Goal: Transaction & Acquisition: Purchase product/service

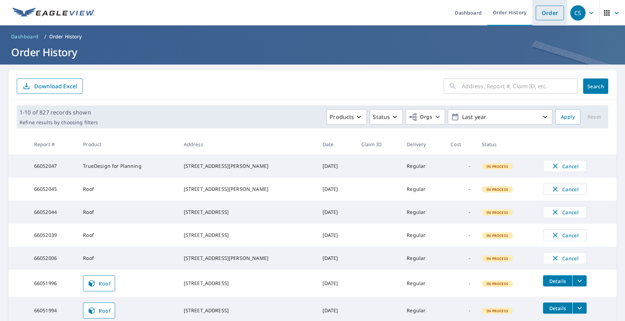
click at [554, 12] on link "Order" at bounding box center [550, 13] width 28 height 15
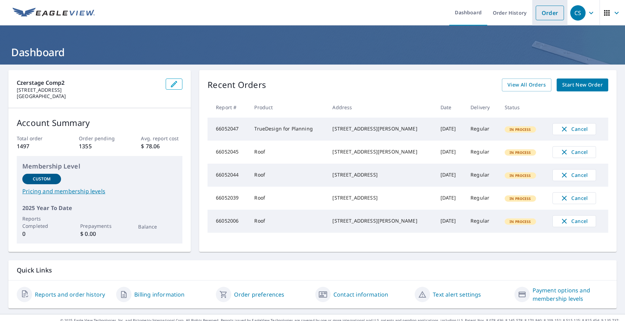
click at [541, 14] on link "Order" at bounding box center [550, 13] width 28 height 15
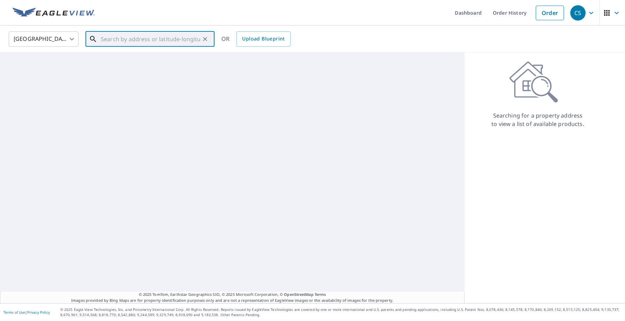
click at [179, 35] on input "text" at bounding box center [150, 39] width 99 height 20
paste input "469 Ross Rd"
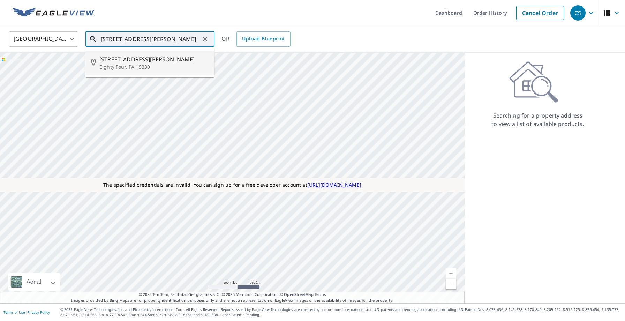
click at [129, 66] on p "Eighty Four, PA 15330" at bounding box center [153, 66] width 109 height 7
type input "469 Ross Rd Eighty Four, PA 15330"
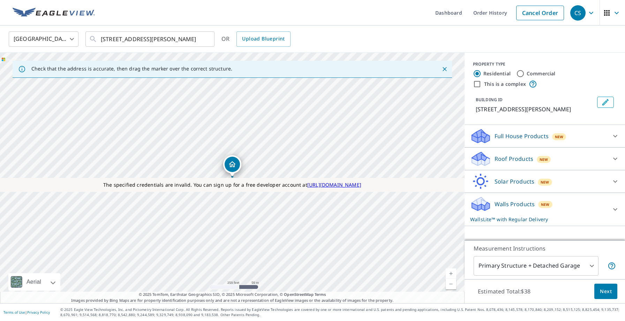
click at [488, 158] on icon at bounding box center [481, 161] width 18 height 8
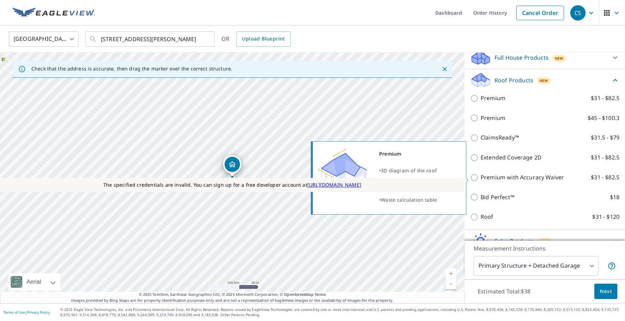
scroll to position [90, 0]
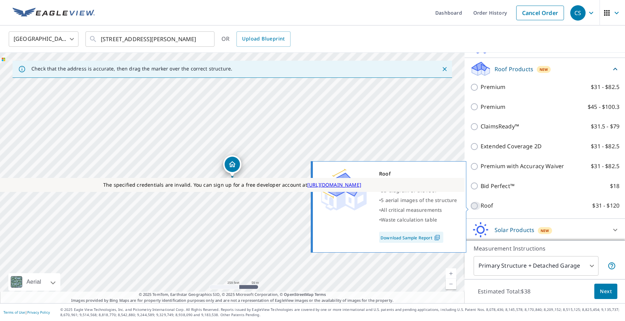
click at [477, 208] on input "Roof $31 - $120" at bounding box center [475, 206] width 10 height 8
checkbox input "true"
type input "3"
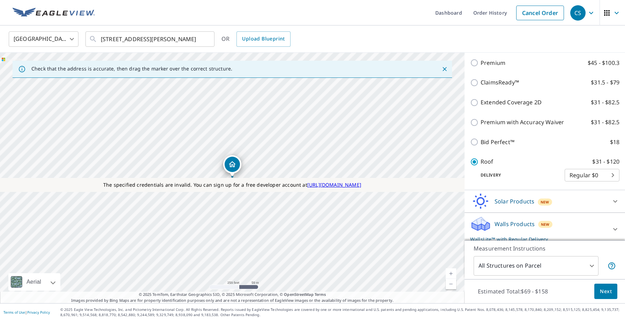
scroll to position [132, 0]
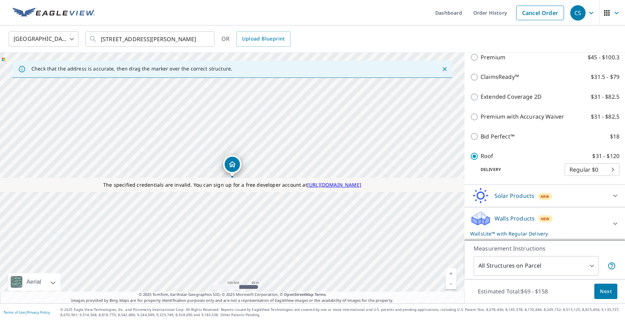
click at [494, 218] on p "Walls Products" at bounding box center [514, 218] width 40 height 8
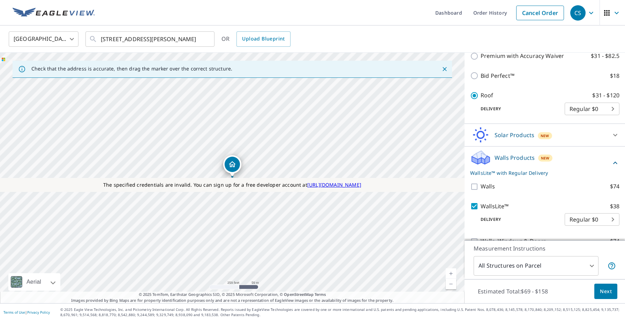
scroll to position [207, 0]
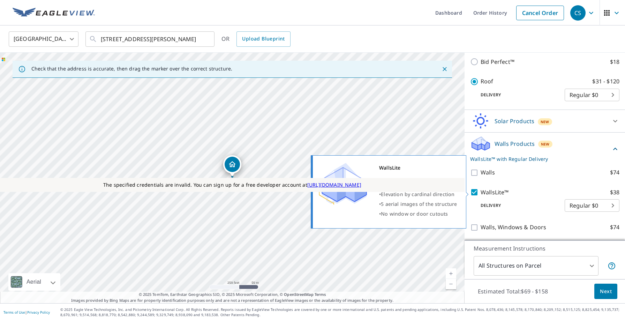
click at [475, 191] on input "WallsLite™ $38" at bounding box center [475, 192] width 10 height 8
checkbox input "false"
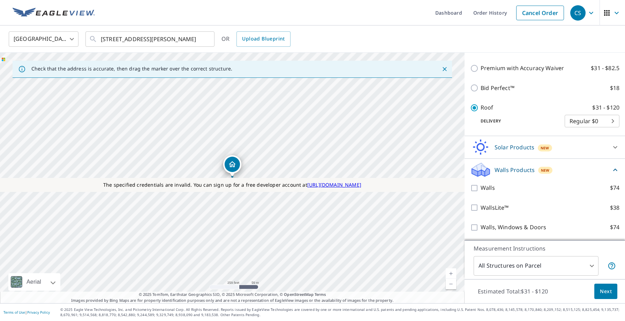
scroll to position [181, 0]
click at [605, 288] on span "Next" at bounding box center [606, 291] width 12 height 9
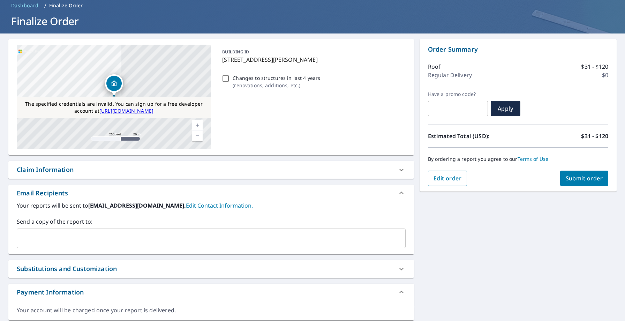
scroll to position [28, 0]
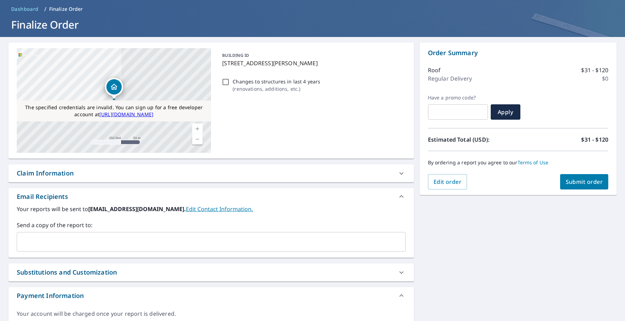
click at [575, 182] on span "Submit order" at bounding box center [583, 182] width 37 height 8
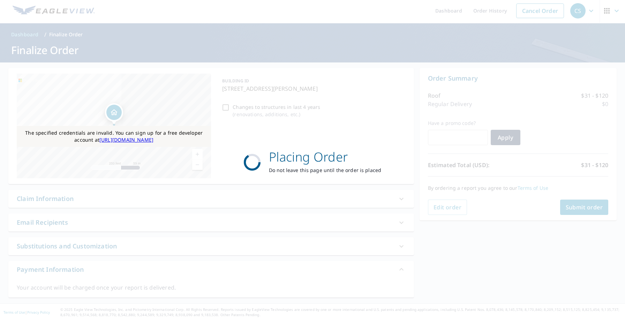
scroll to position [2, 0]
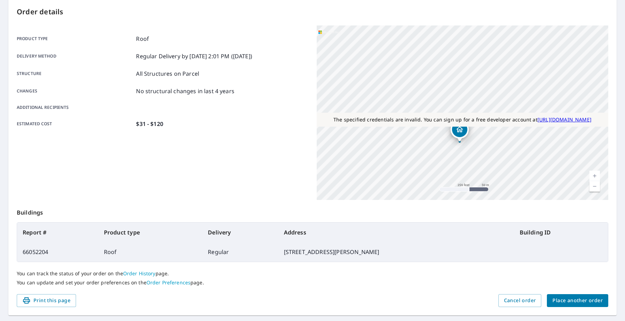
scroll to position [89, 0]
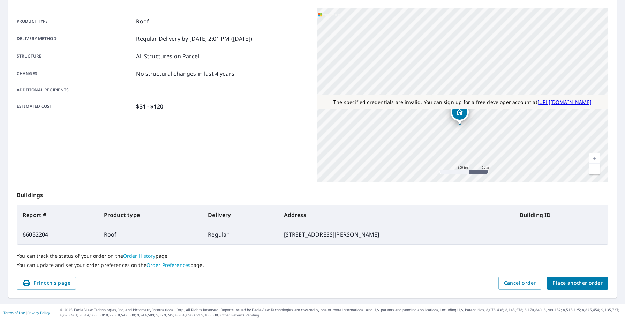
click at [40, 235] on td "66052204" at bounding box center [57, 235] width 81 height 20
copy td "66052204"
click at [564, 282] on span "Place another order" at bounding box center [577, 283] width 50 height 9
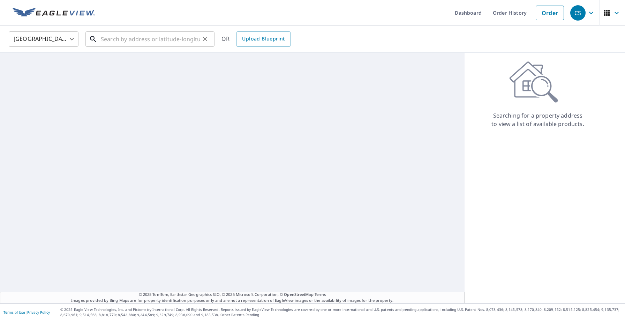
click at [179, 44] on input "text" at bounding box center [150, 39] width 99 height 20
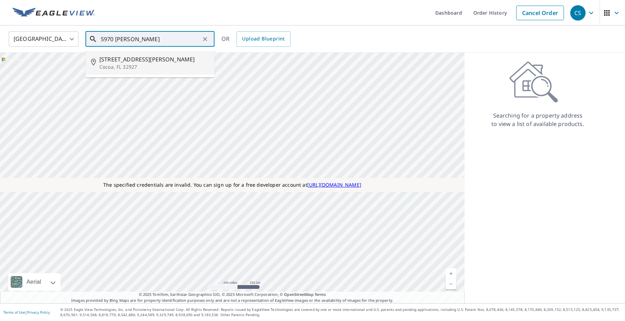
click at [155, 63] on p "Cocoa, FL 32927" at bounding box center [153, 66] width 109 height 7
type input "5970 Coker Ave Cocoa, FL 32927"
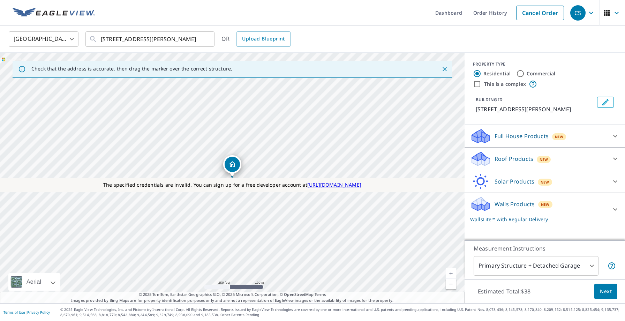
click at [479, 182] on icon at bounding box center [480, 181] width 21 height 16
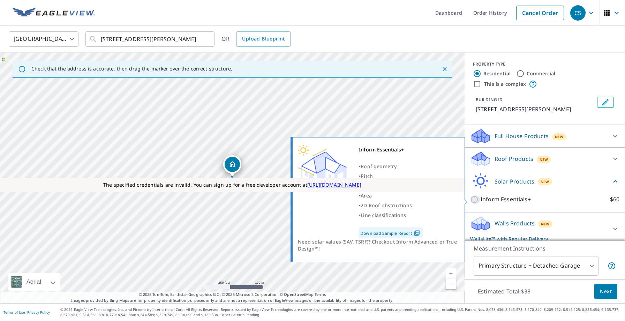
click at [475, 197] on input "Inform Essentials+ $60" at bounding box center [475, 199] width 10 height 8
checkbox input "true"
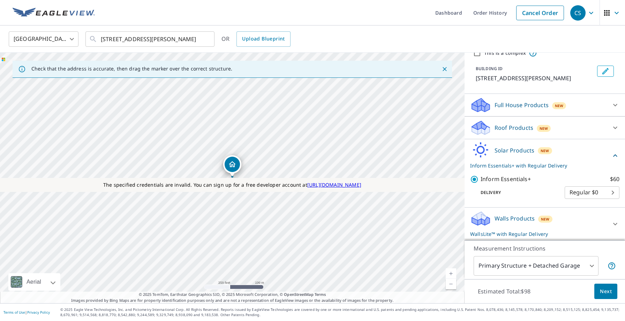
scroll to position [31, 0]
click at [489, 219] on icon at bounding box center [481, 221] width 18 height 8
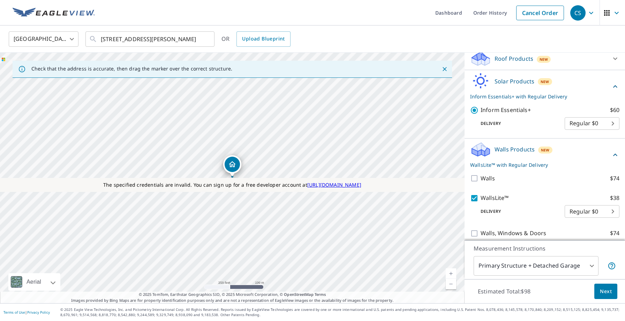
scroll to position [107, 0]
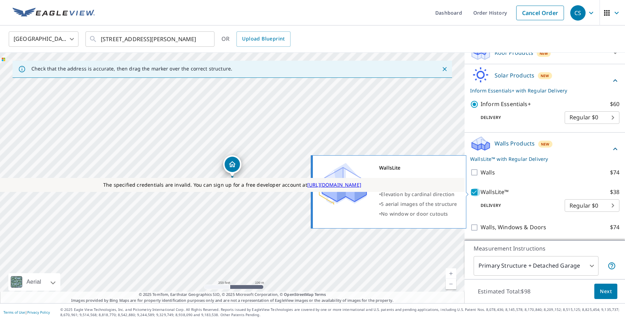
click at [477, 193] on input "WallsLite™ $38" at bounding box center [475, 192] width 10 height 8
checkbox input "false"
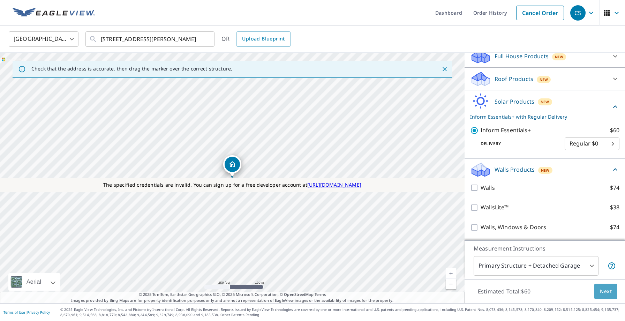
click at [607, 293] on span "Next" at bounding box center [606, 291] width 12 height 9
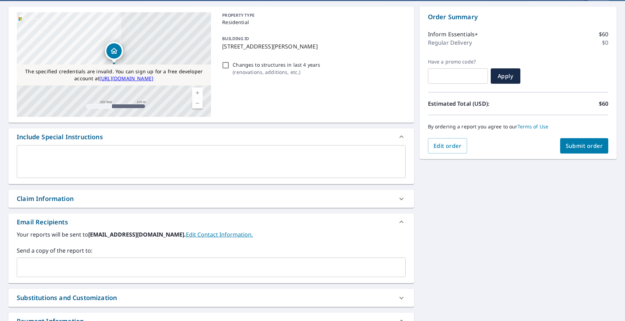
scroll to position [64, 0]
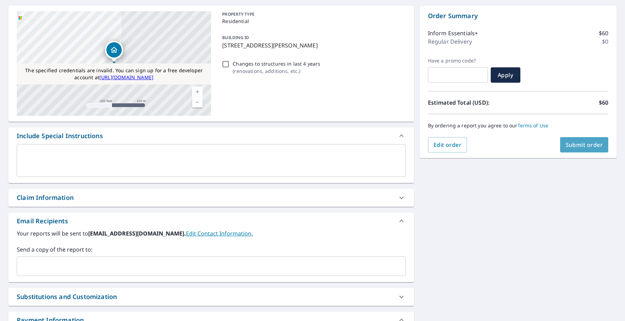
click at [574, 147] on span "Submit order" at bounding box center [583, 145] width 37 height 8
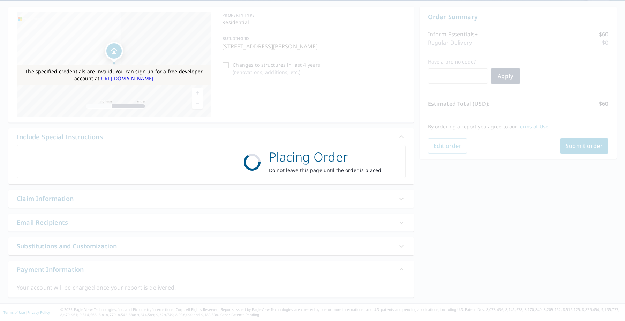
scroll to position [63, 0]
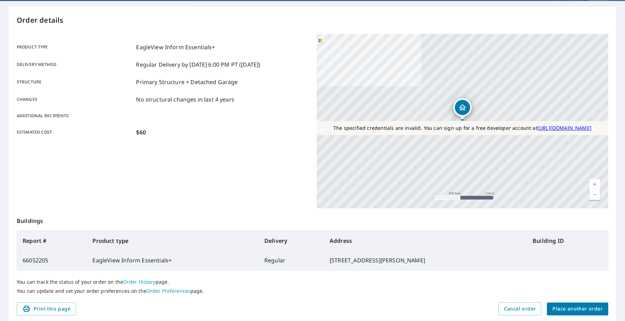
click at [39, 260] on td "66052205" at bounding box center [52, 260] width 70 height 20
copy td "66052205"
